Goal: Task Accomplishment & Management: Manage account settings

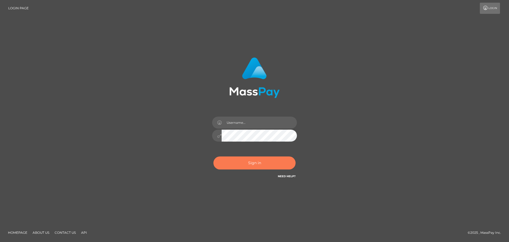
click at [239, 162] on button "Sign in" at bounding box center [255, 162] width 82 height 13
type input "Bedis"
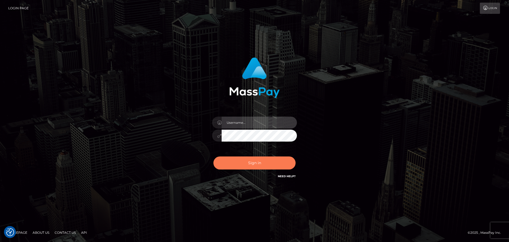
type input "Bedis"
click at [253, 167] on button "Sign in" at bounding box center [255, 162] width 82 height 13
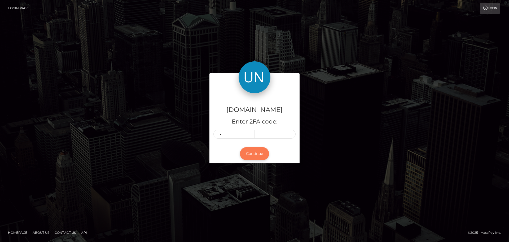
type input "6"
type input "9"
type input "8"
type input "7"
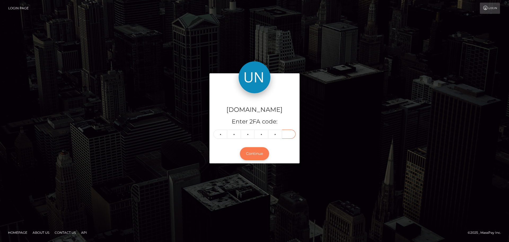
type input "0"
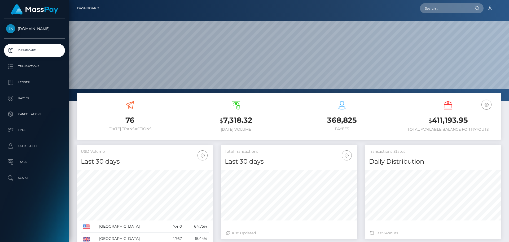
scroll to position [94, 136]
click at [438, 8] on input "text" at bounding box center [445, 8] width 50 height 10
paste input "diamondkittrell463@gmail.com"
click at [441, 7] on input "diamondkittrell463@gmail.com" at bounding box center [445, 8] width 50 height 10
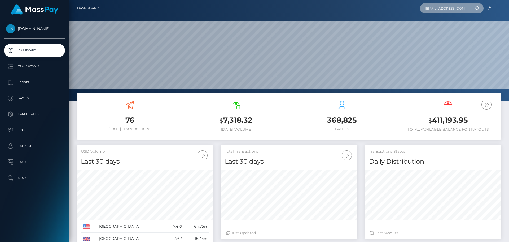
click at [441, 7] on input "diamondkittrell463@gmail.com" at bounding box center [445, 8] width 50 height 10
paste input "kzyvyf6gxx@privaterelay.appleid"
type input "kzyvyf6gxx@privaterelay.appleid.com"
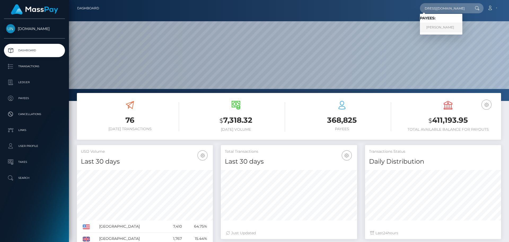
click at [442, 26] on link "DIAMOND ADALE KITTRELL" at bounding box center [441, 28] width 42 height 10
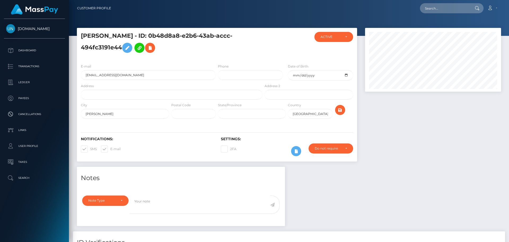
scroll to position [64, 136]
click at [138, 93] on input "text" at bounding box center [172, 95] width 182 height 10
paste input "2342 Nw 46th Street Lawton Ok 73505"
drag, startPoint x: 152, startPoint y: 95, endPoint x: 137, endPoint y: 95, distance: 14.9
click at [137, 95] on input "2342 Nw 46th Street Lawton Ok 73505" at bounding box center [172, 95] width 182 height 10
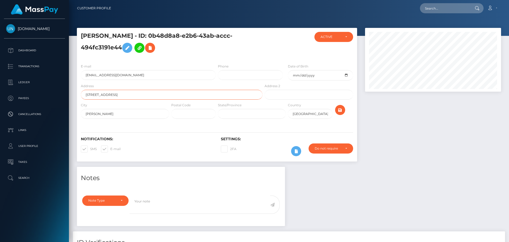
type input "2342 Nw 46th Street Lawton Ok"
click at [183, 115] on input "text" at bounding box center [193, 114] width 45 height 10
paste input "73505"
type input "73505"
drag, startPoint x: 144, startPoint y: 94, endPoint x: 119, endPoint y: 96, distance: 24.7
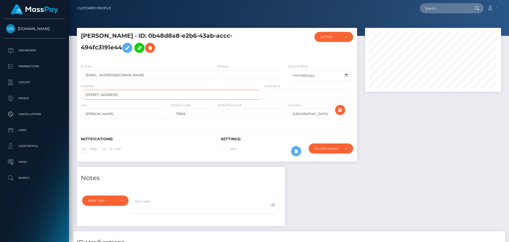
click at [119, 96] on input "2342 Nw 46th Street Lawton Ok" at bounding box center [172, 95] width 182 height 10
type input "2342 Nw 46th Street"
click at [97, 114] on input "Lawton" at bounding box center [125, 114] width 88 height 10
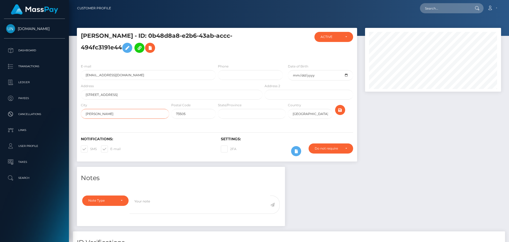
paste input "Ok"
type input "Lawton Ok"
click at [343, 107] on icon "submit" at bounding box center [340, 110] width 6 height 7
click at [112, 113] on input "Lawton Ok" at bounding box center [125, 114] width 88 height 10
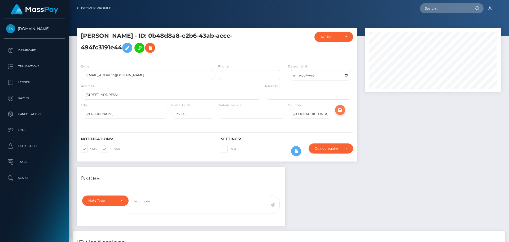
type input "[PERSON_NAME]"
click at [341, 112] on icon "submit" at bounding box center [340, 110] width 6 height 7
